Goal: Transaction & Acquisition: Purchase product/service

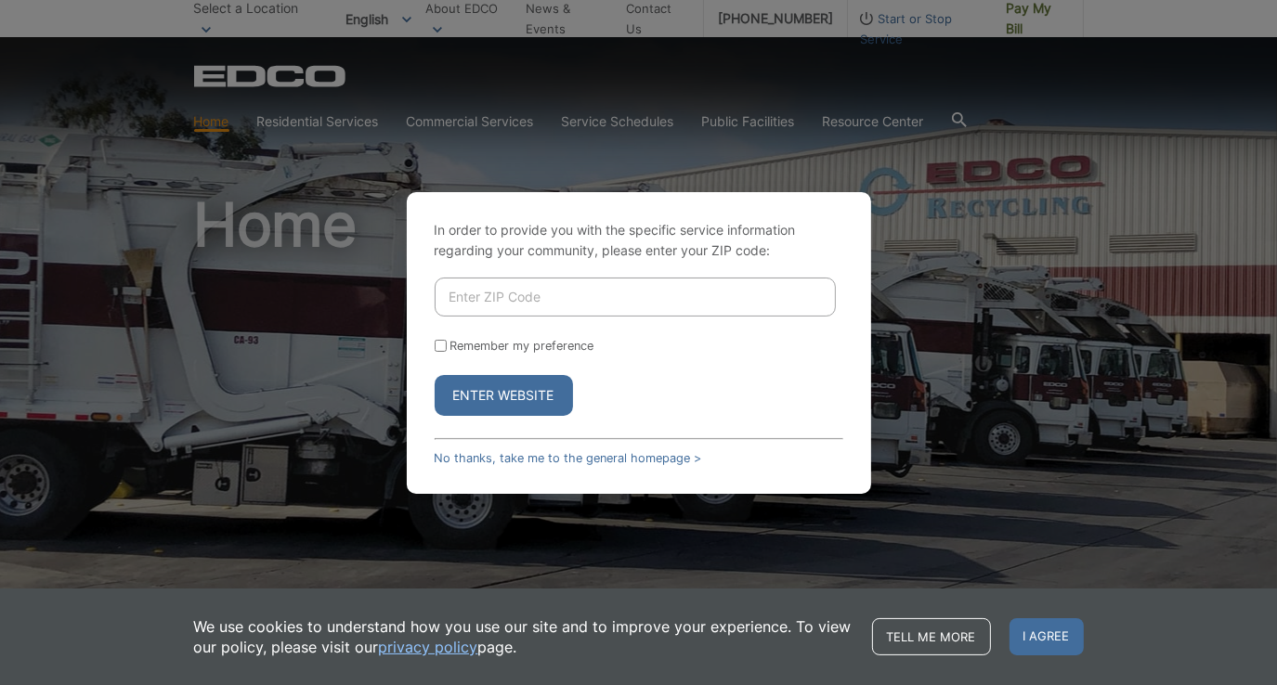
click at [519, 293] on input "Enter ZIP Code" at bounding box center [635, 297] width 401 height 39
type input "92067"
click at [505, 379] on button "Enter Website" at bounding box center [504, 395] width 138 height 41
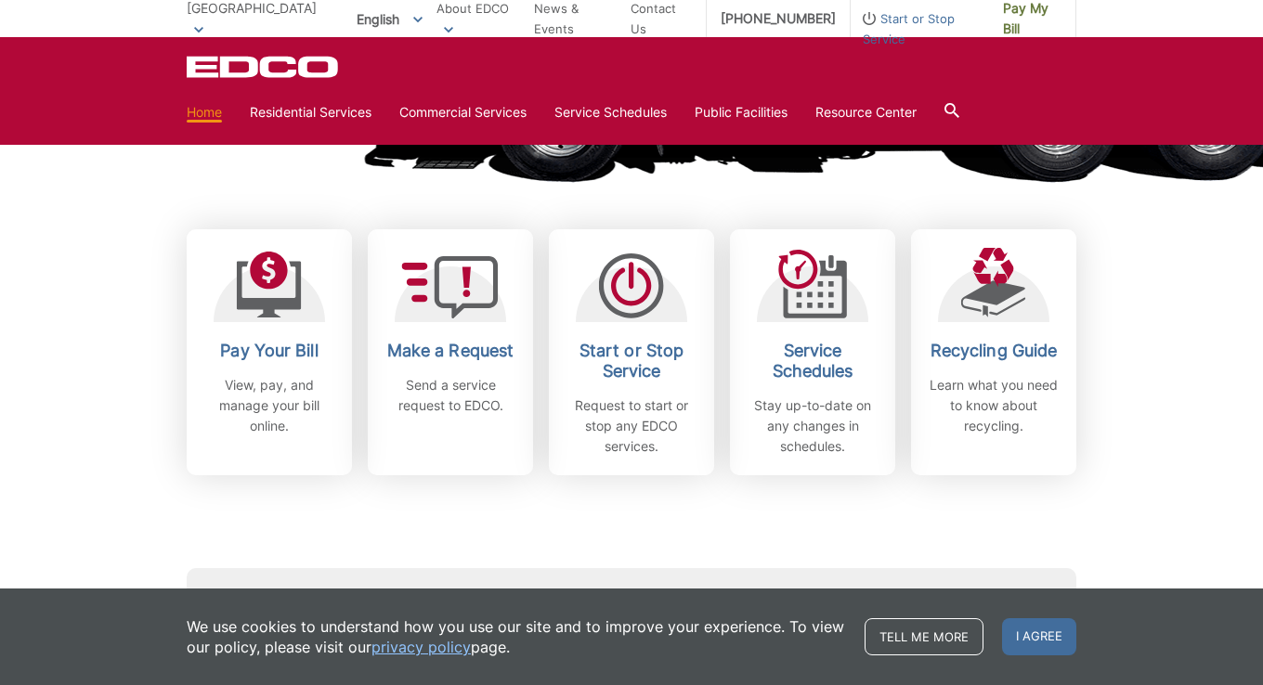
scroll to position [459, 0]
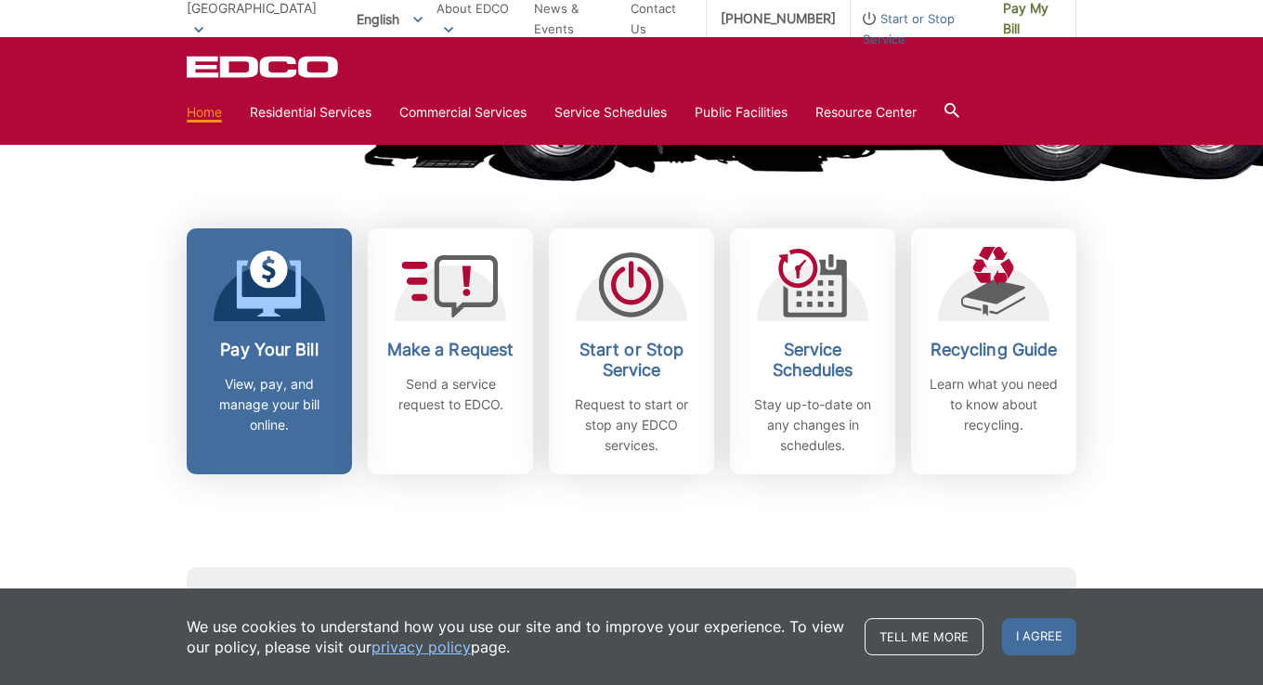
click at [279, 351] on h2 "Pay Your Bill" at bounding box center [269, 350] width 137 height 20
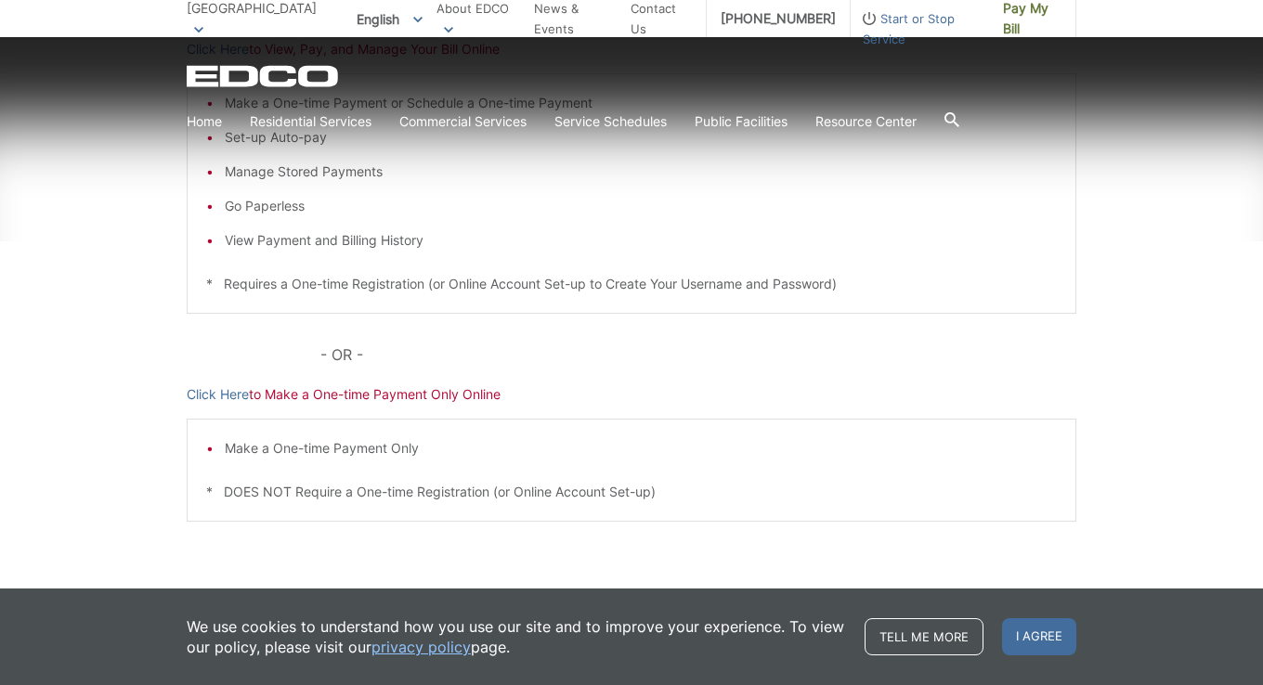
scroll to position [482, 0]
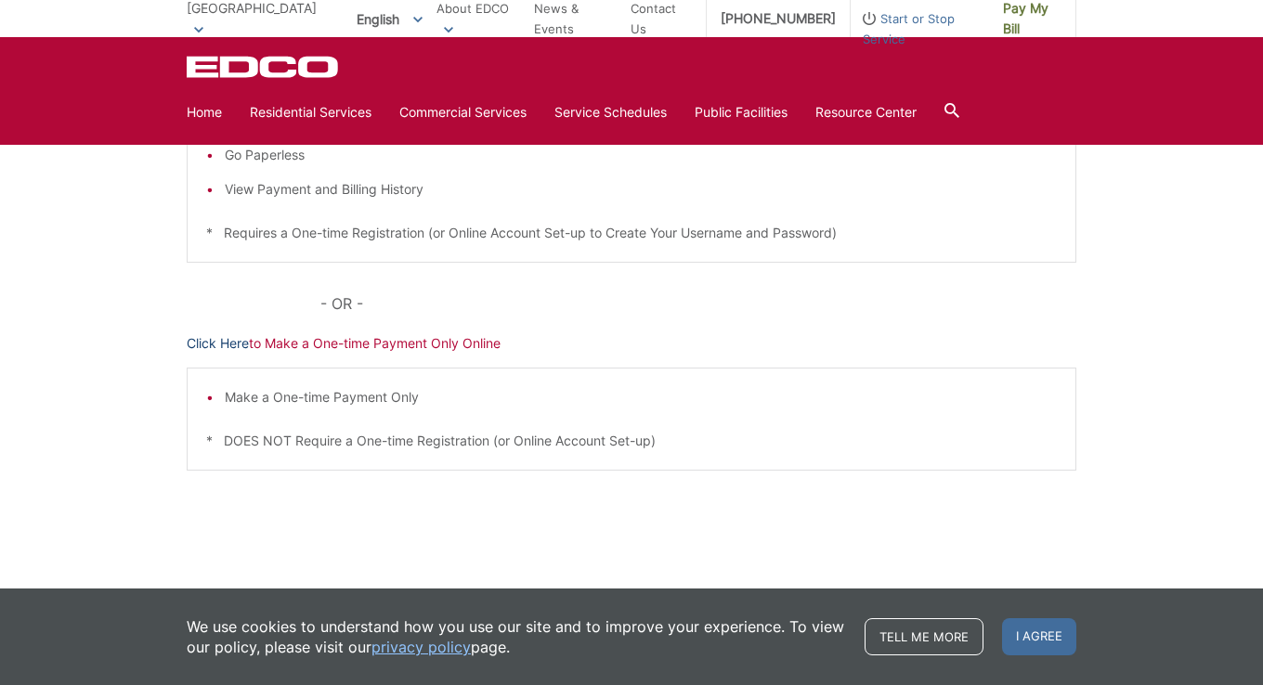
click at [223, 344] on link "Click Here" at bounding box center [218, 343] width 62 height 20
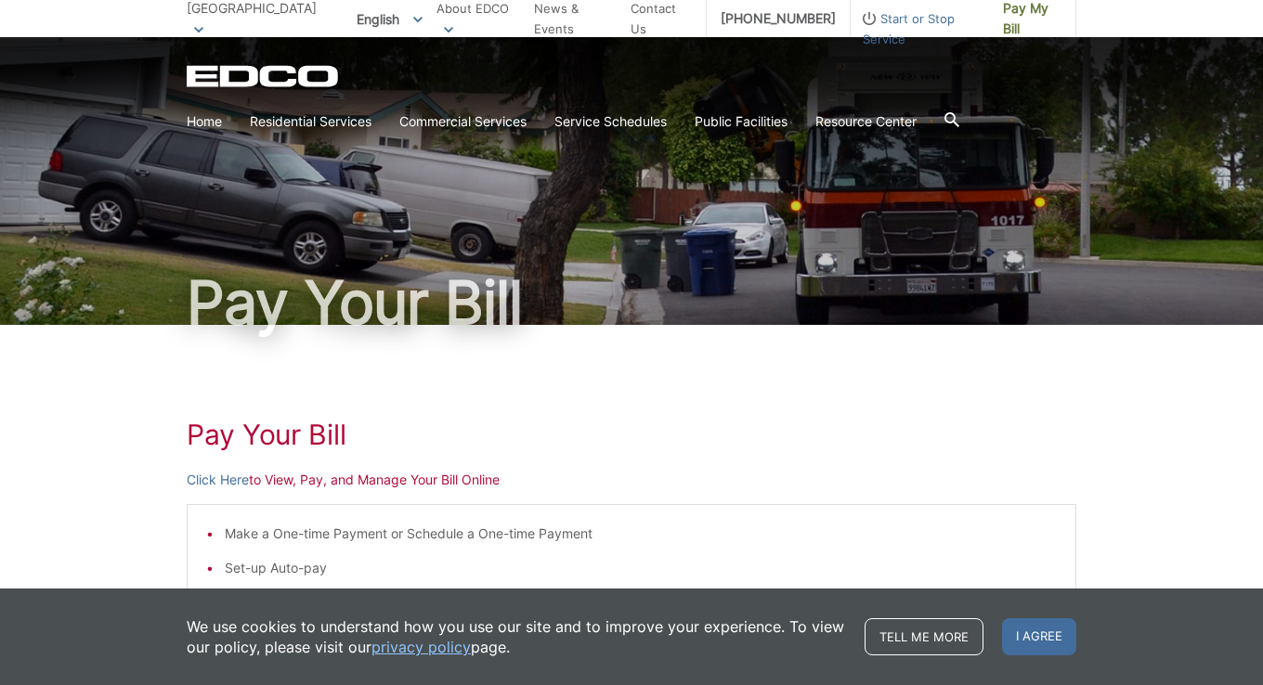
scroll to position [445, 0]
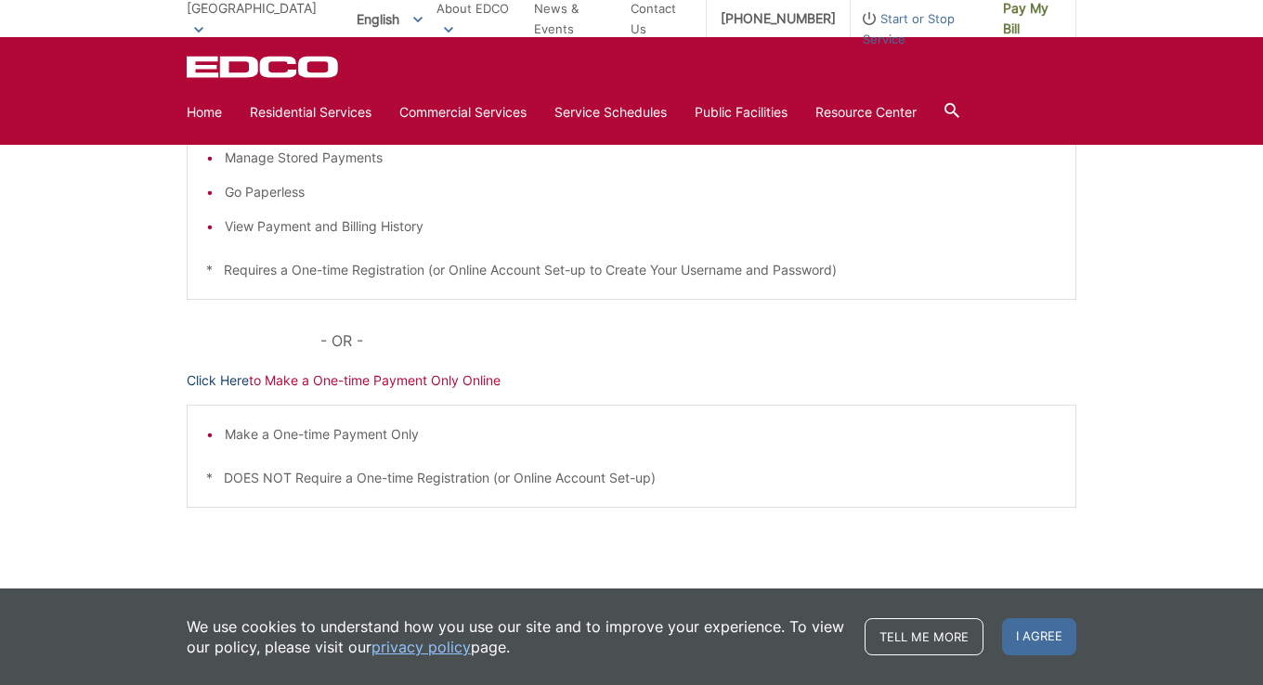
click at [217, 381] on link "Click Here" at bounding box center [218, 380] width 62 height 20
